Goal: Information Seeking & Learning: Compare options

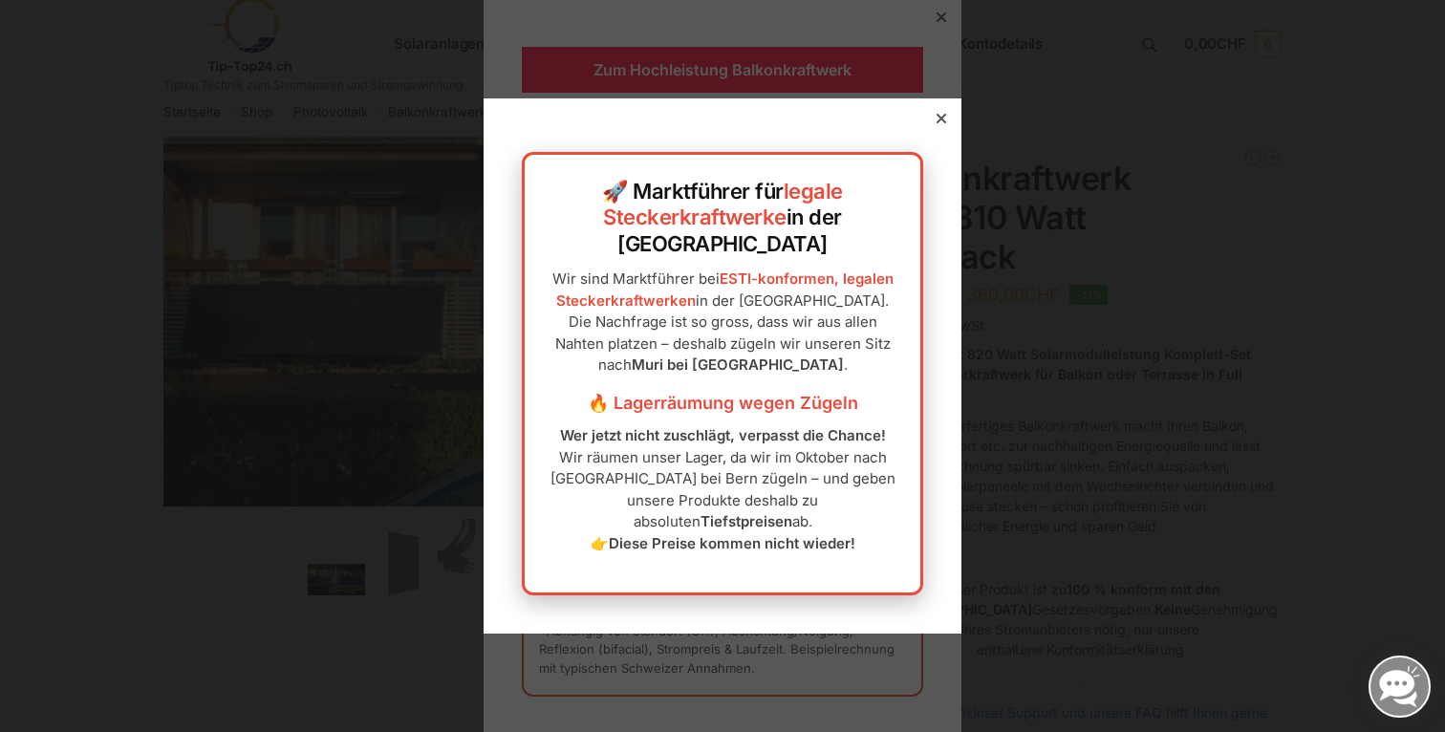
click at [936, 123] on icon at bounding box center [941, 119] width 10 height 10
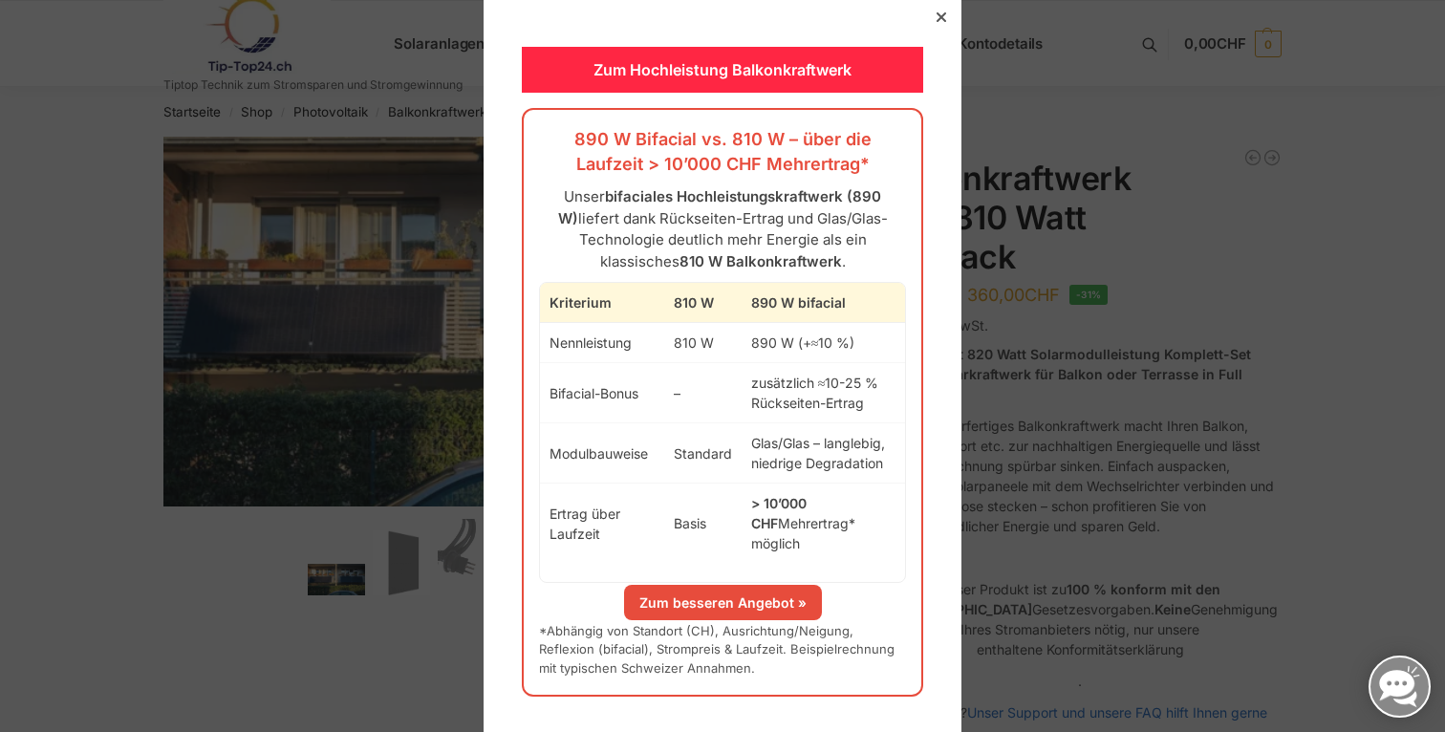
click at [934, 26] on div at bounding box center [941, 17] width 17 height 17
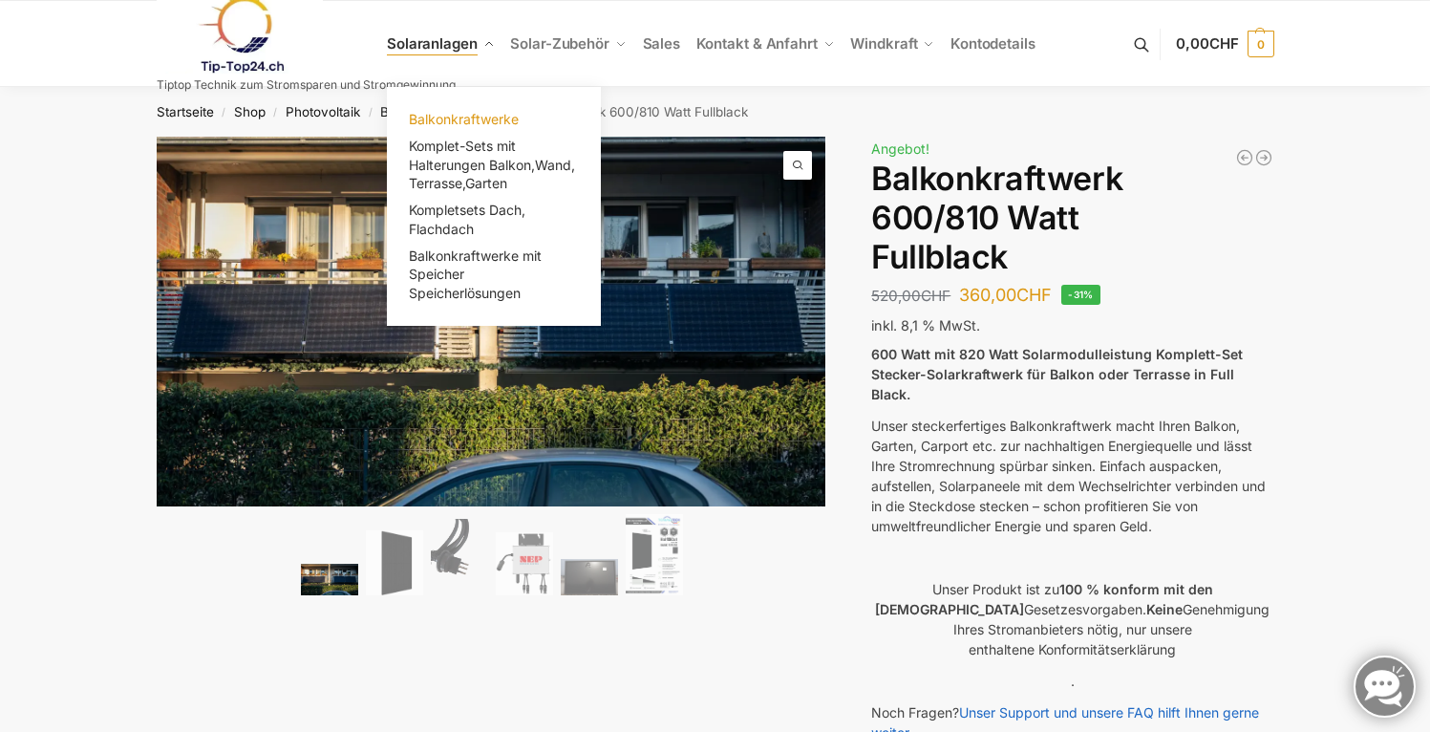
click at [466, 119] on span "Balkonkraftwerke" at bounding box center [464, 119] width 110 height 16
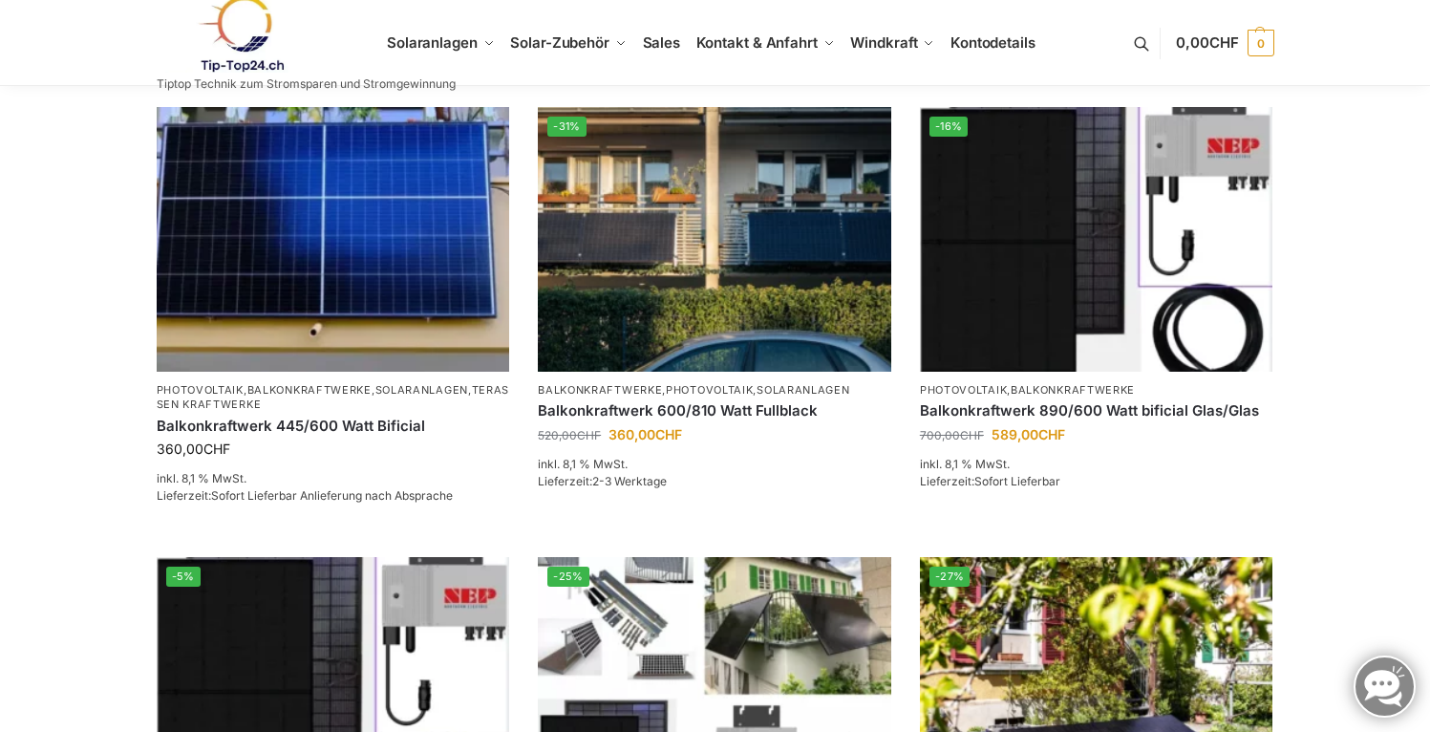
scroll to position [331, 0]
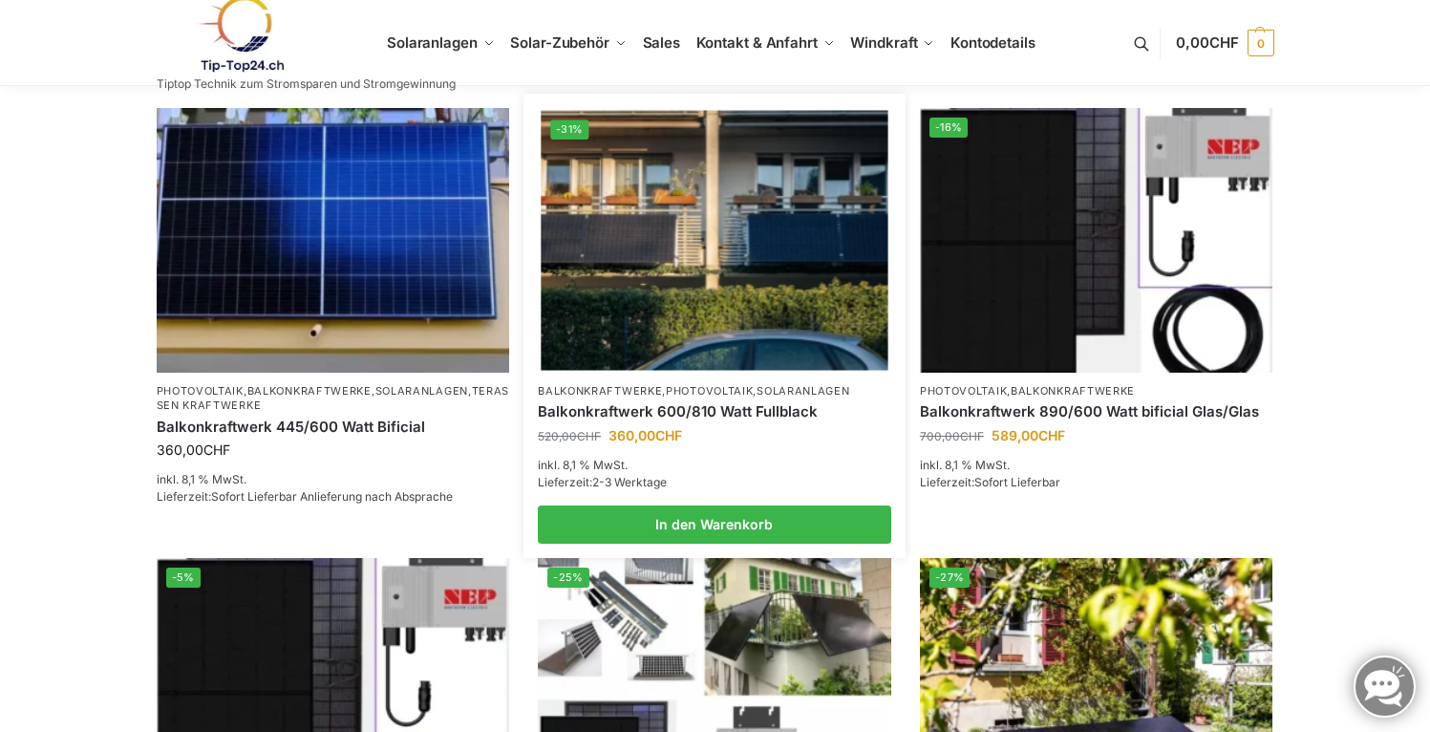
click at [702, 280] on img at bounding box center [714, 240] width 347 height 260
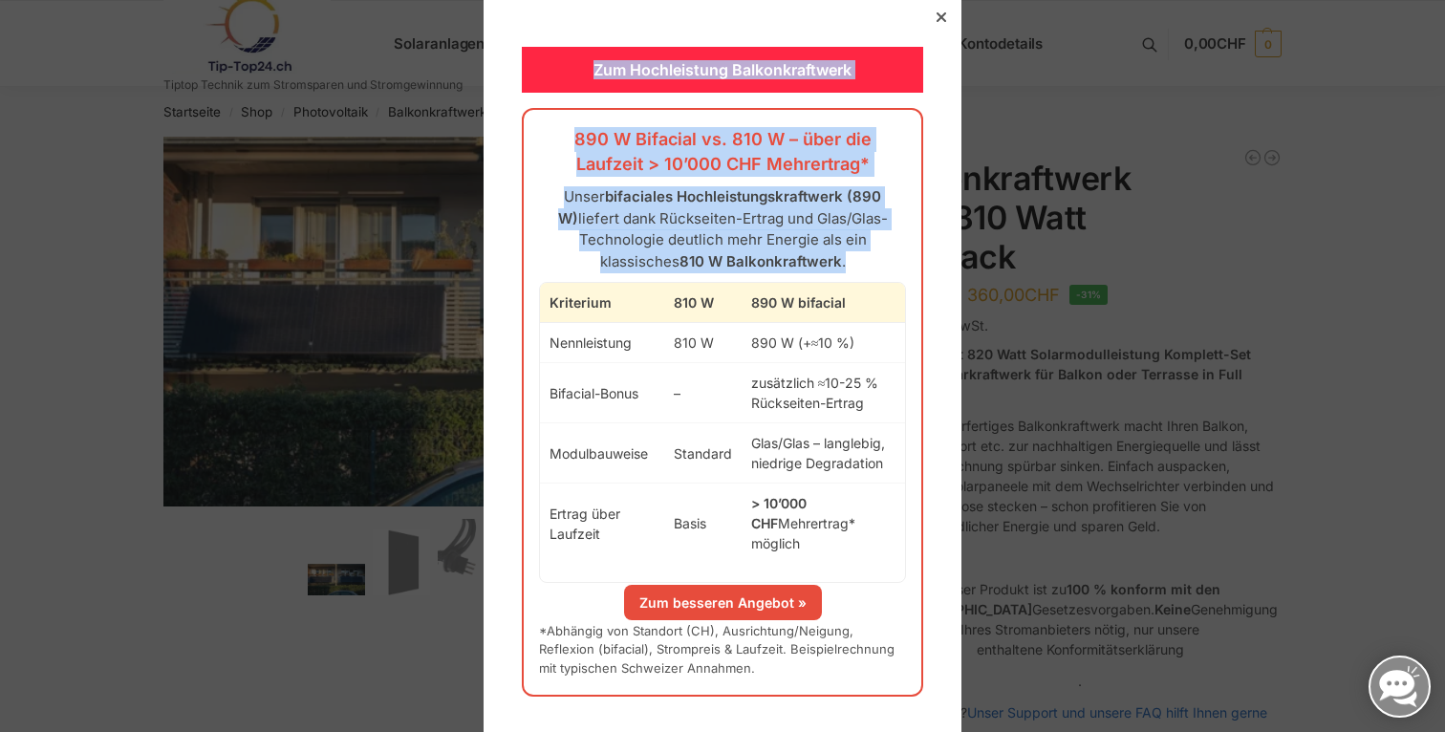
drag, startPoint x: 933, startPoint y: 19, endPoint x: 774, endPoint y: 388, distance: 401.5
click at [802, 327] on div "Zum Hochleistung Balkonkraftwerk 890 W Bifacial vs. 810 W – über die Laufzeit >…" at bounding box center [723, 366] width 478 height 738
click at [750, 591] on link "Zum besseren Angebot »" at bounding box center [723, 602] width 198 height 35
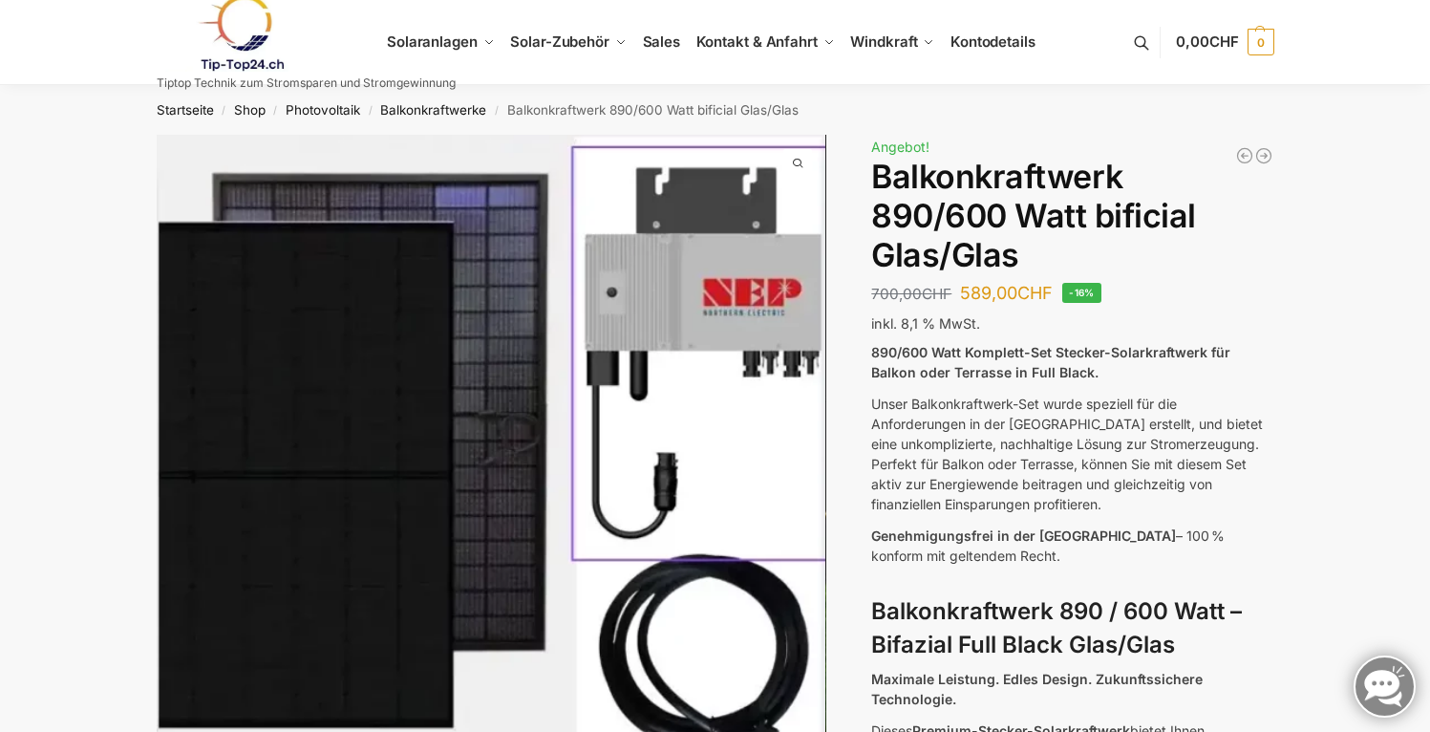
scroll to position [4, 0]
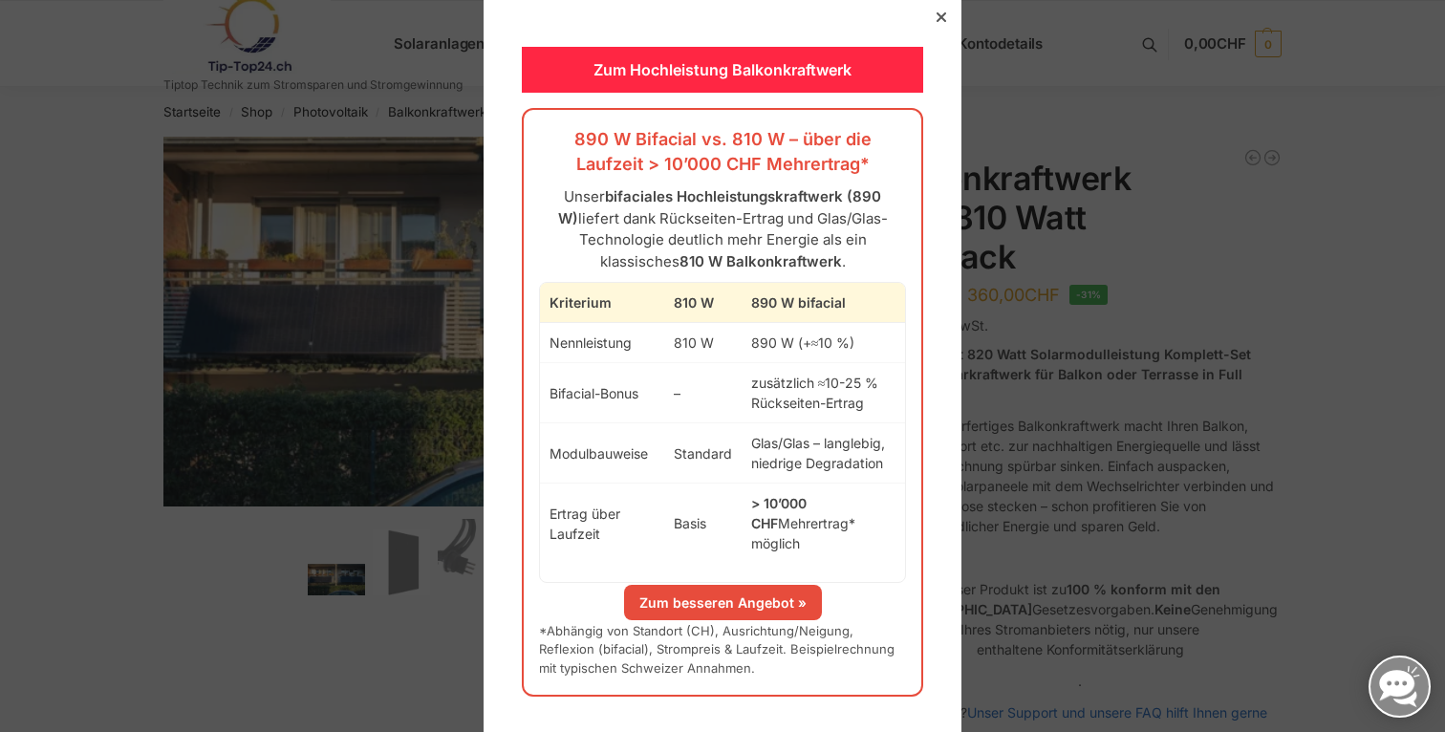
click at [720, 588] on link "Zum besseren Angebot »" at bounding box center [723, 602] width 198 height 35
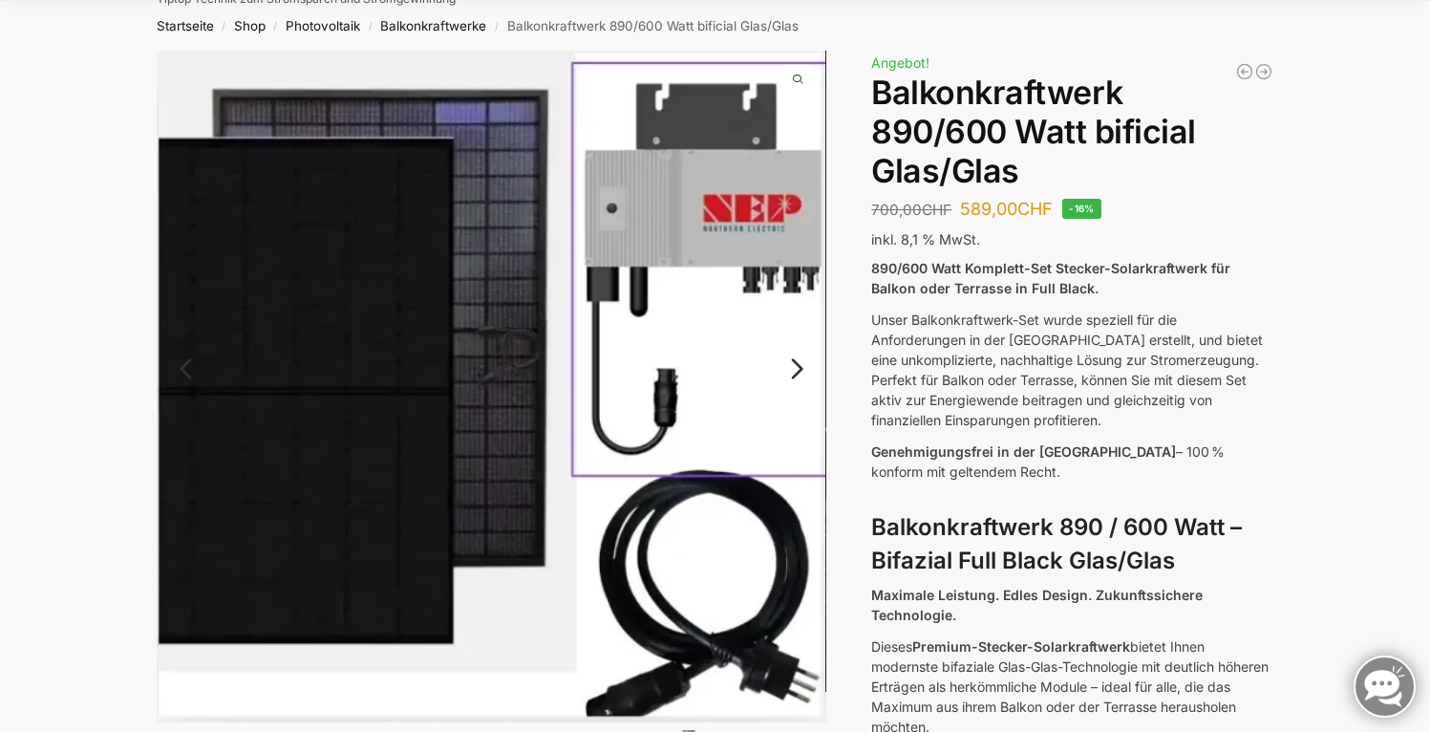
scroll to position [97, 0]
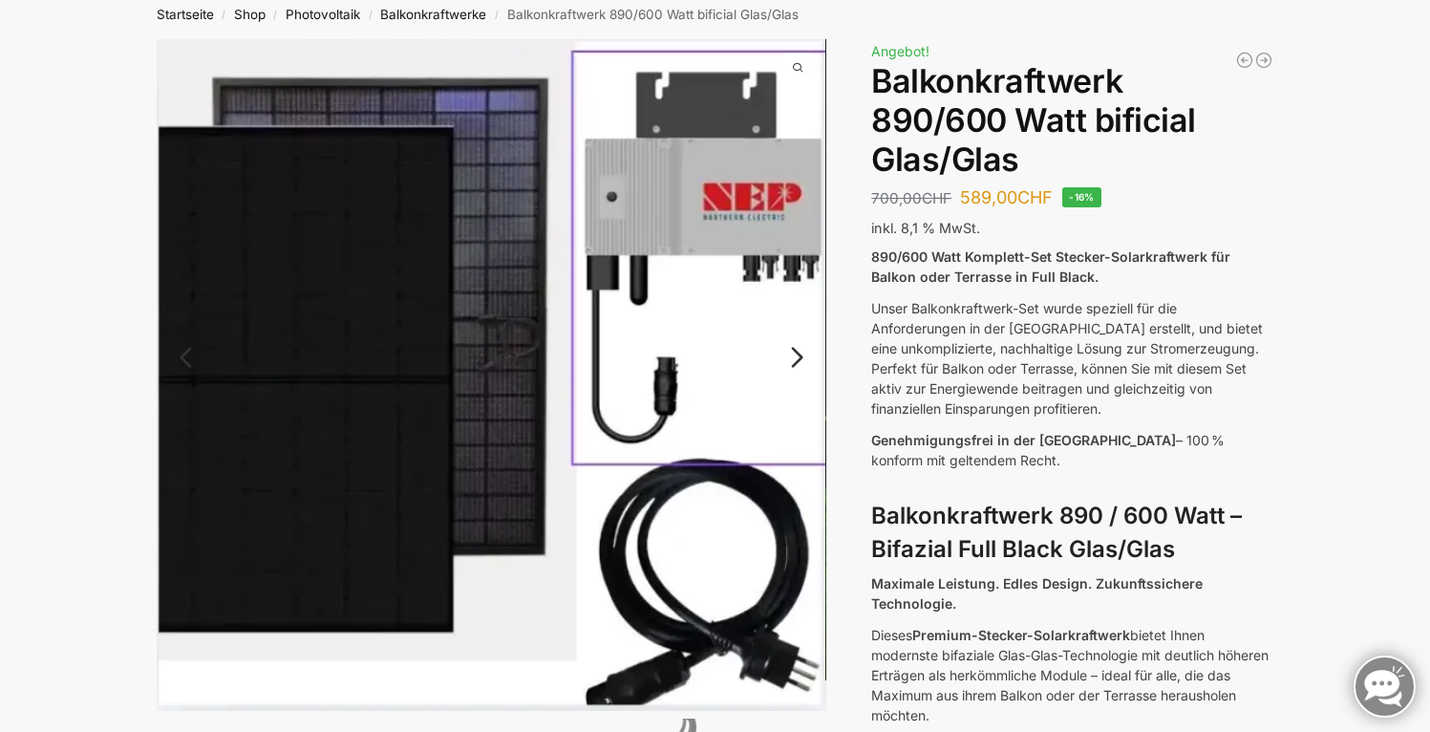
click at [800, 357] on link "Next" at bounding box center [795, 366] width 64 height 19
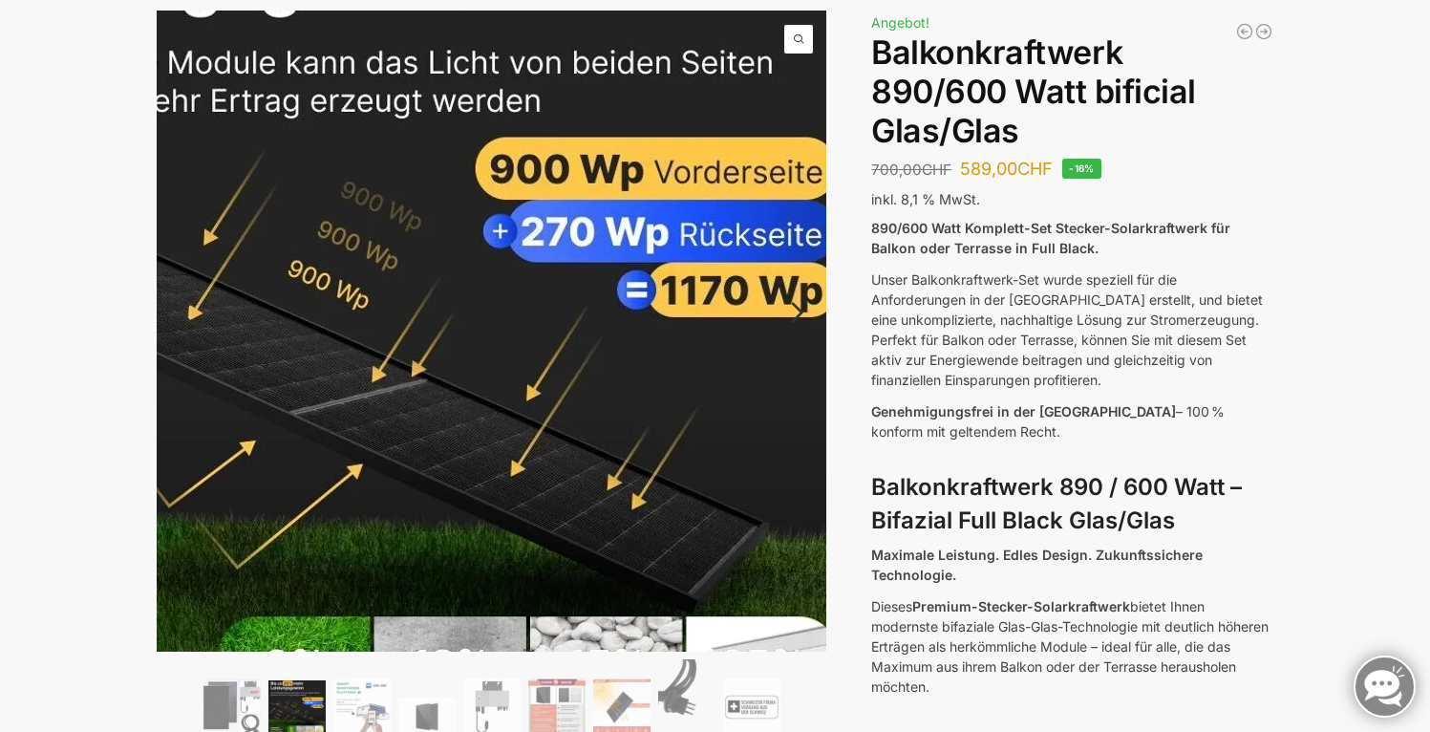
scroll to position [185, 0]
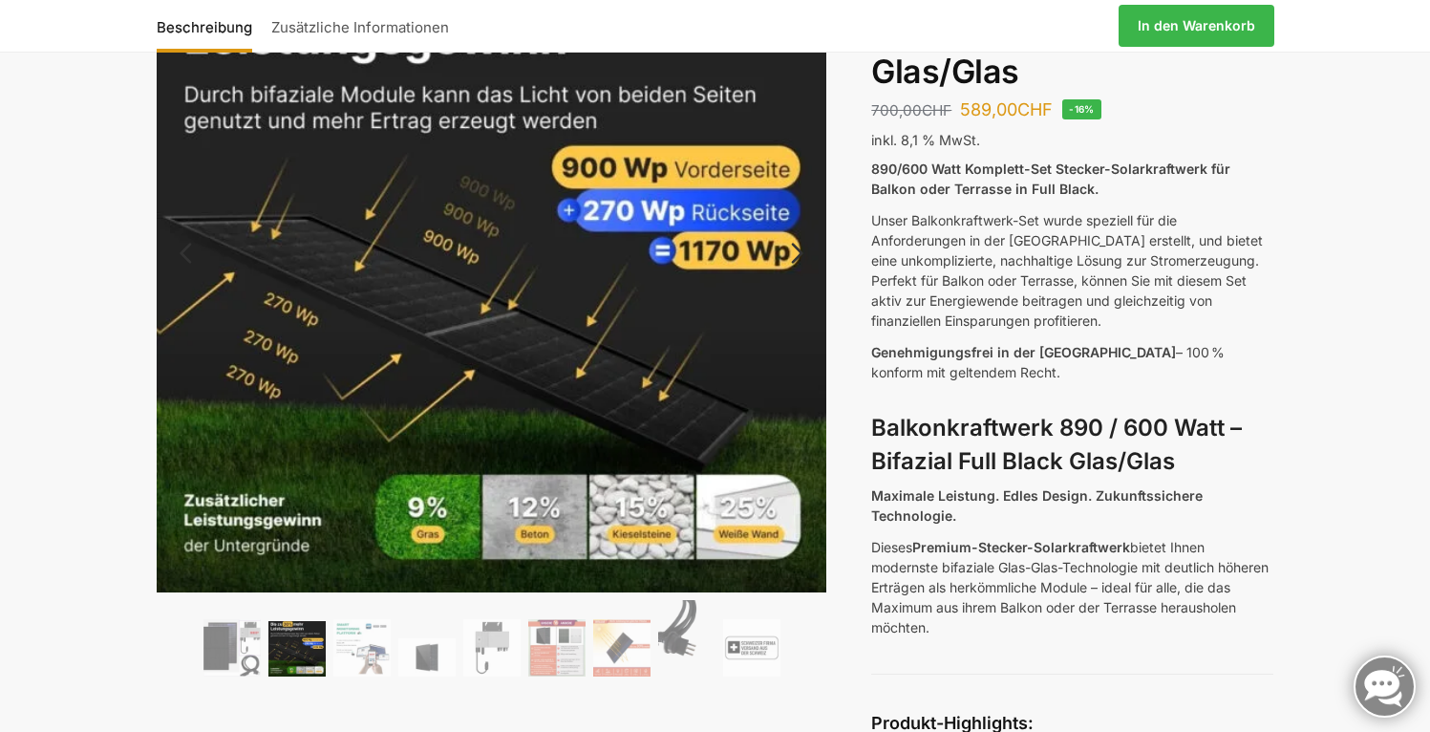
click at [791, 253] on link "Next" at bounding box center [795, 262] width 64 height 19
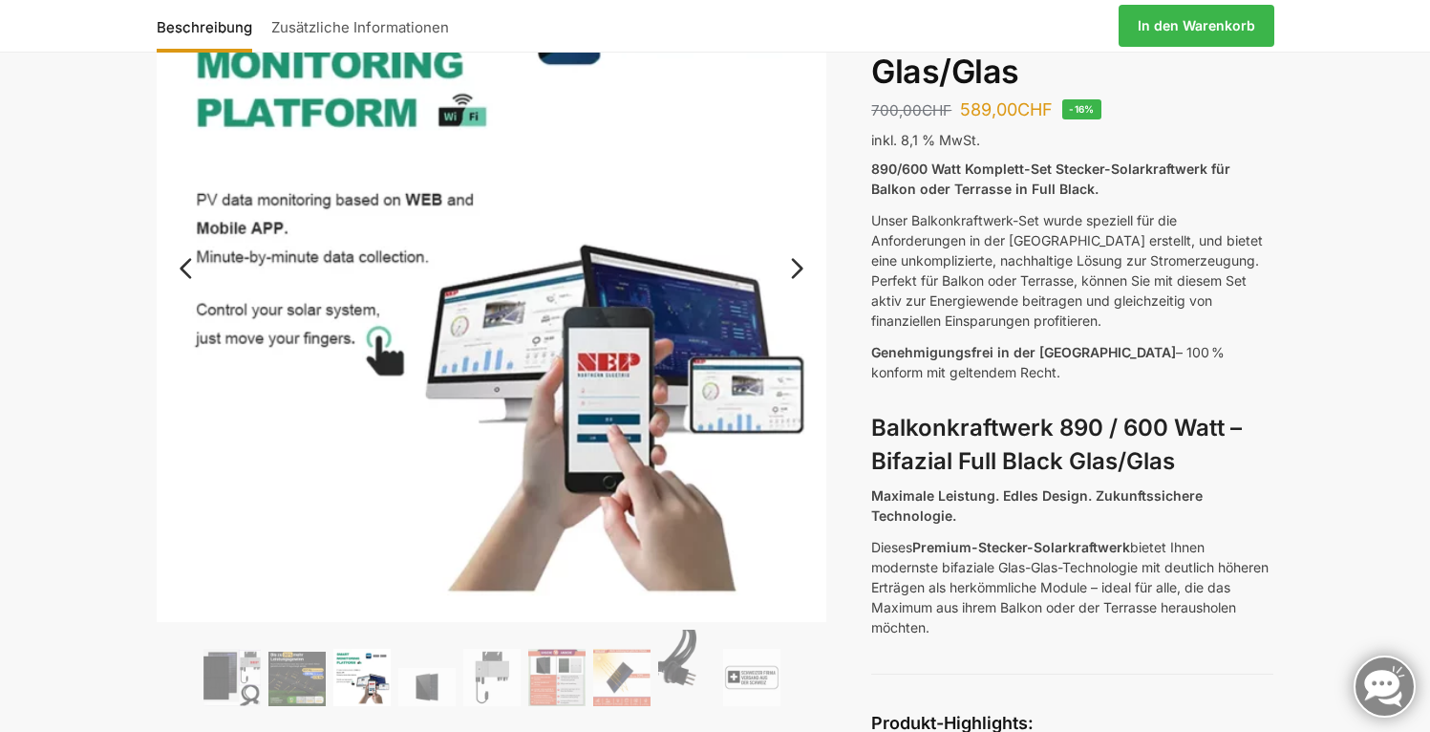
click at [798, 269] on link "Next" at bounding box center [795, 278] width 64 height 19
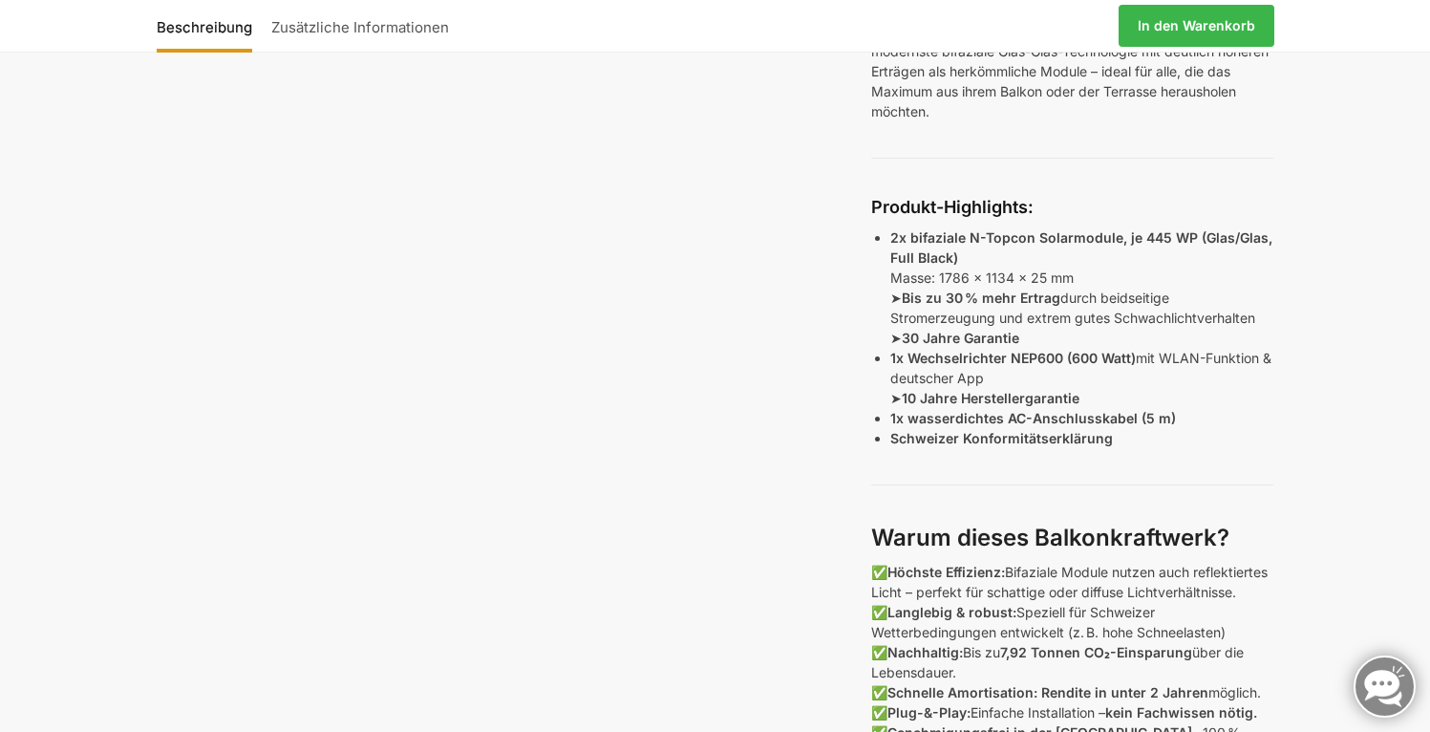
scroll to position [699, 0]
